Goal: Task Accomplishment & Management: Manage account settings

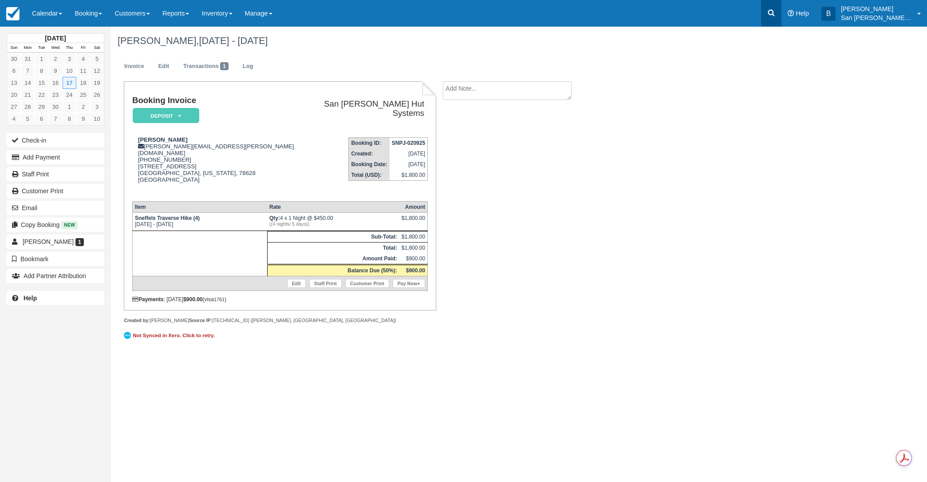
click at [776, 13] on icon at bounding box center [771, 12] width 9 height 9
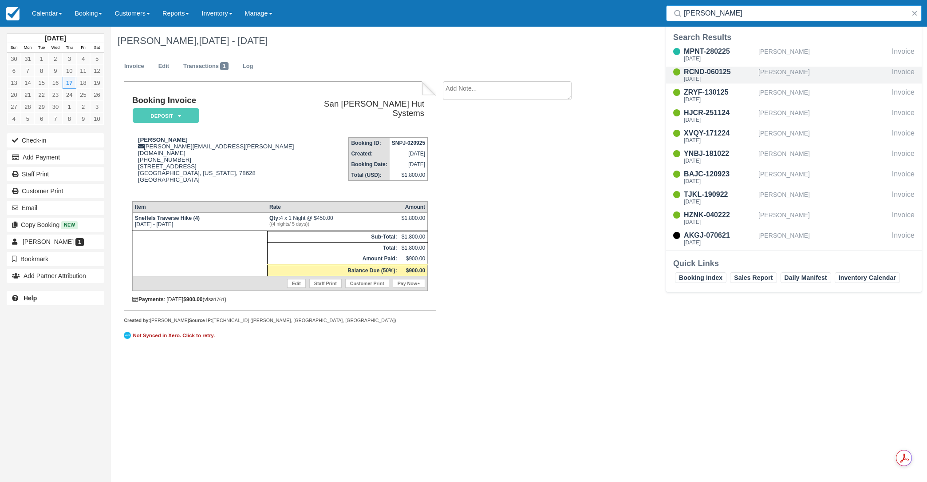
type input "[PERSON_NAME]"
click at [703, 78] on div "[DATE]" at bounding box center [719, 78] width 71 height 5
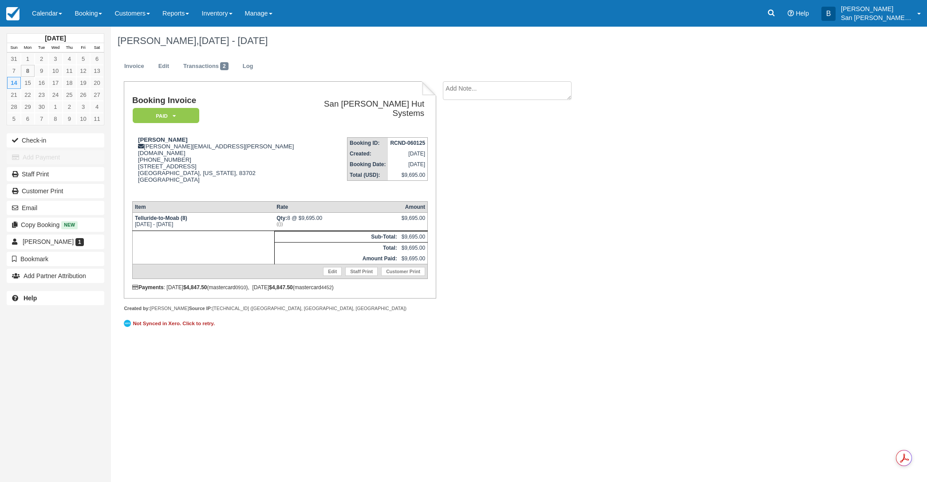
click at [473, 95] on textarea at bounding box center [507, 90] width 129 height 19
type textarea "David Ricke paid for 3 beer packages"
click at [460, 139] on button "Create" at bounding box center [463, 141] width 40 height 15
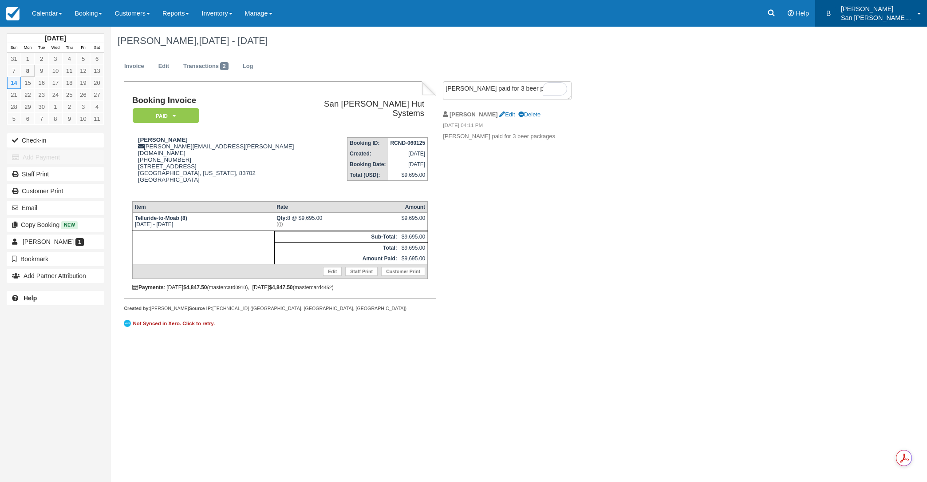
click at [889, 14] on p "San [PERSON_NAME] Hut Systems" at bounding box center [876, 17] width 71 height 9
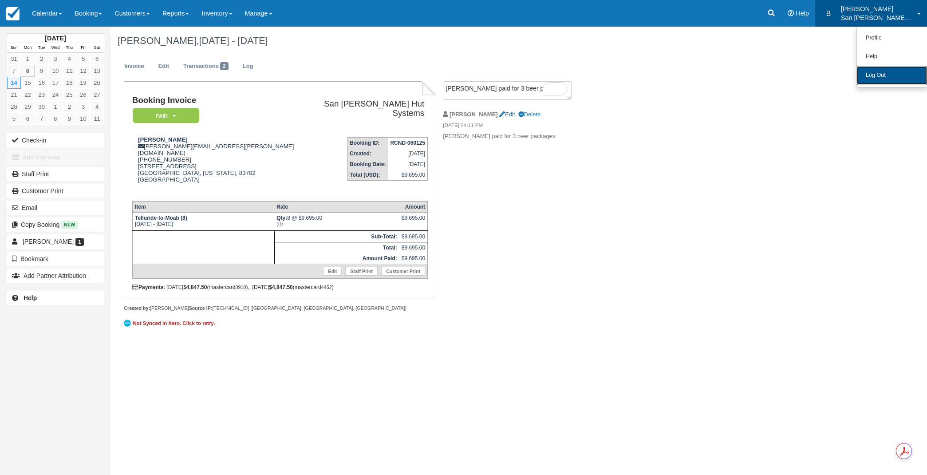
click at [876, 73] on link "Log Out" at bounding box center [892, 75] width 70 height 19
